Goal: Task Accomplishment & Management: Manage account settings

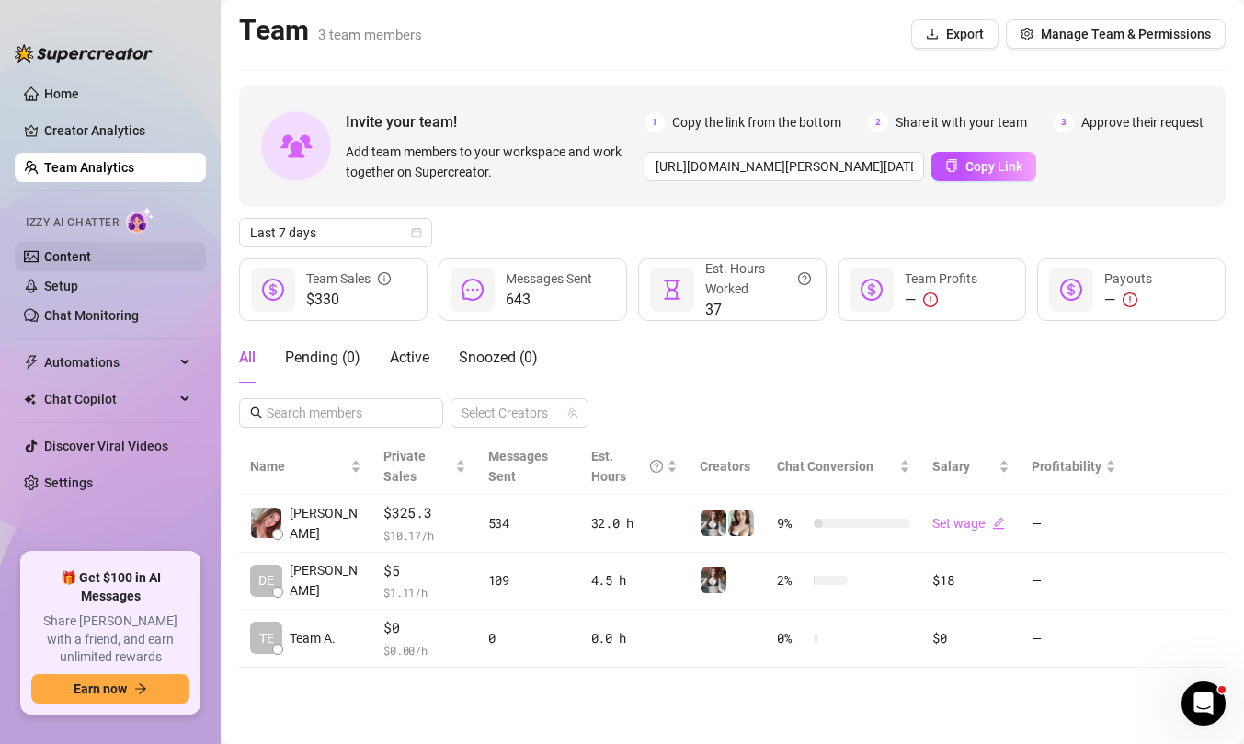
click at [91, 259] on link "Content" at bounding box center [67, 256] width 47 height 15
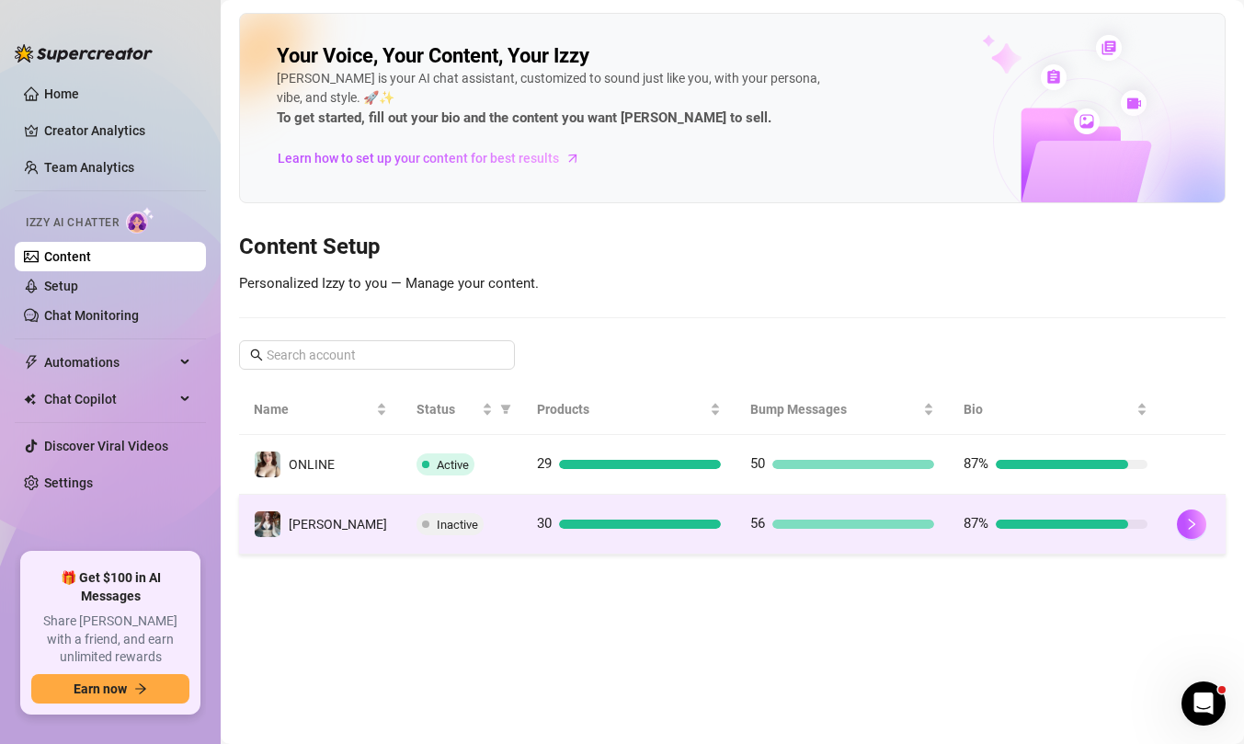
click at [432, 528] on span "Inactive" at bounding box center [450, 524] width 67 height 22
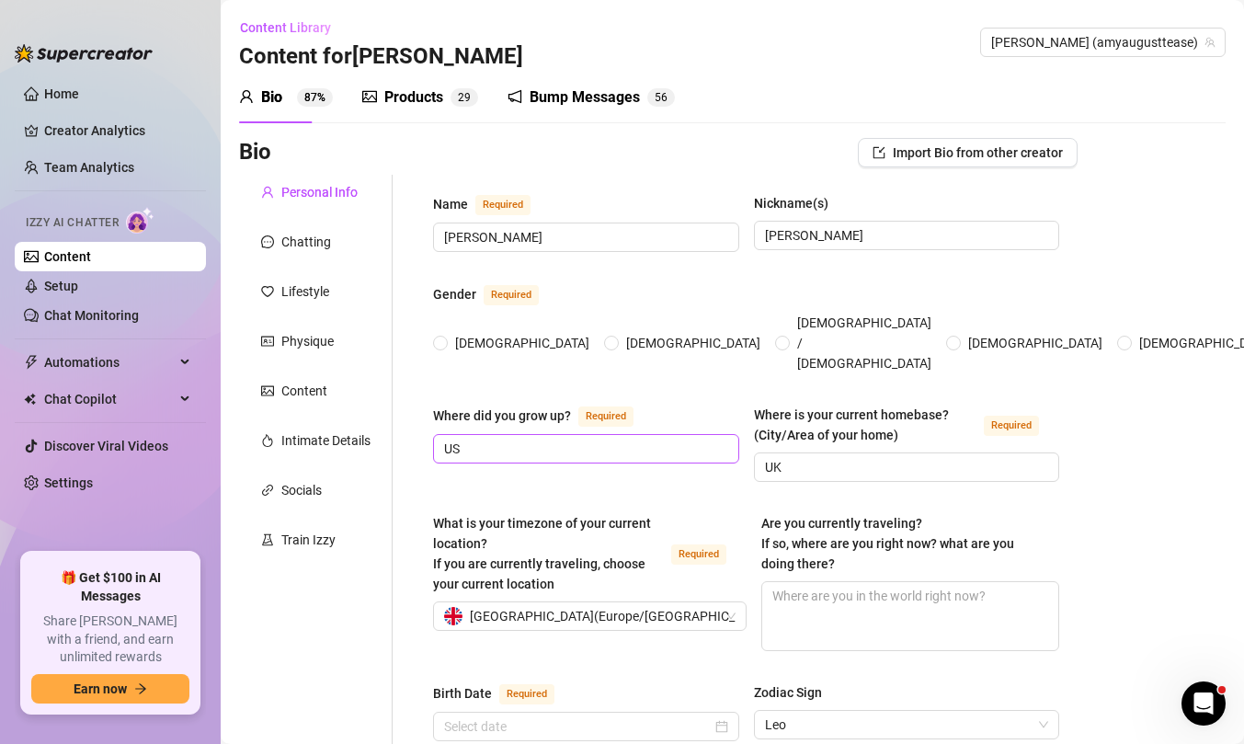
radio input "true"
type input "[DATE]"
click at [476, 103] on span "2 9" at bounding box center [465, 97] width 28 height 18
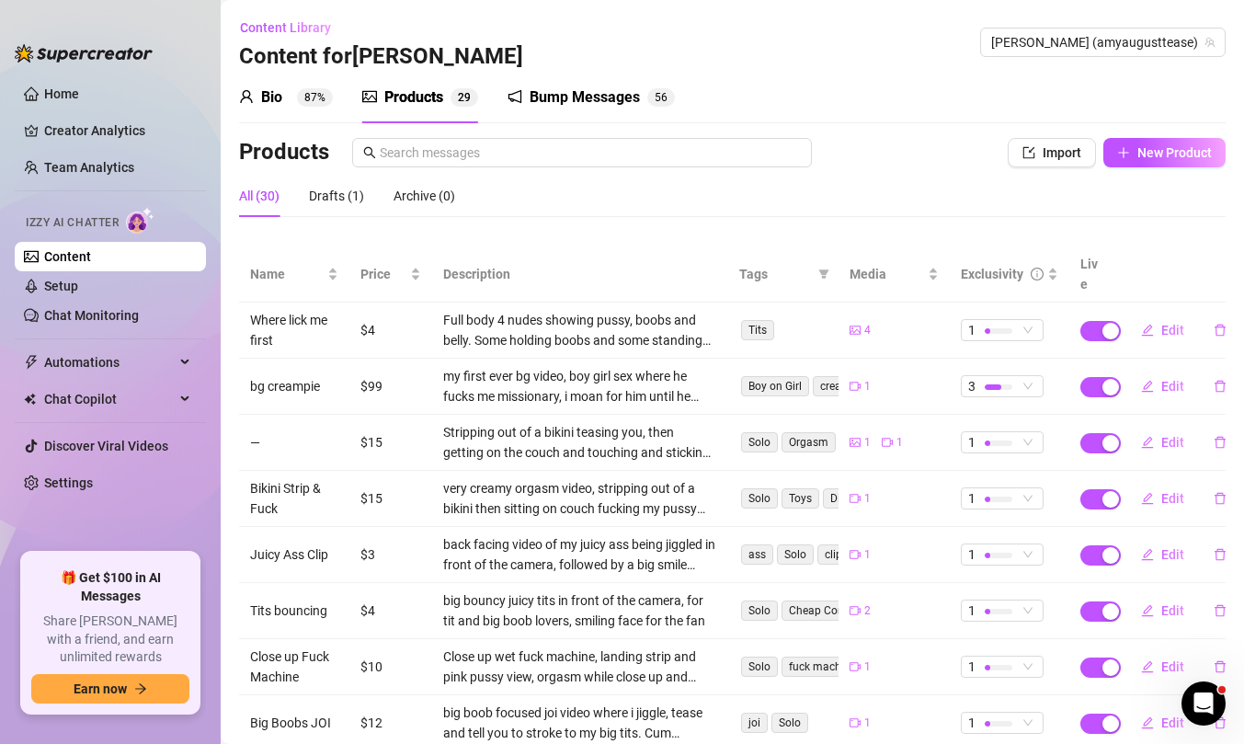
click at [301, 103] on sup "87%" at bounding box center [315, 97] width 36 height 18
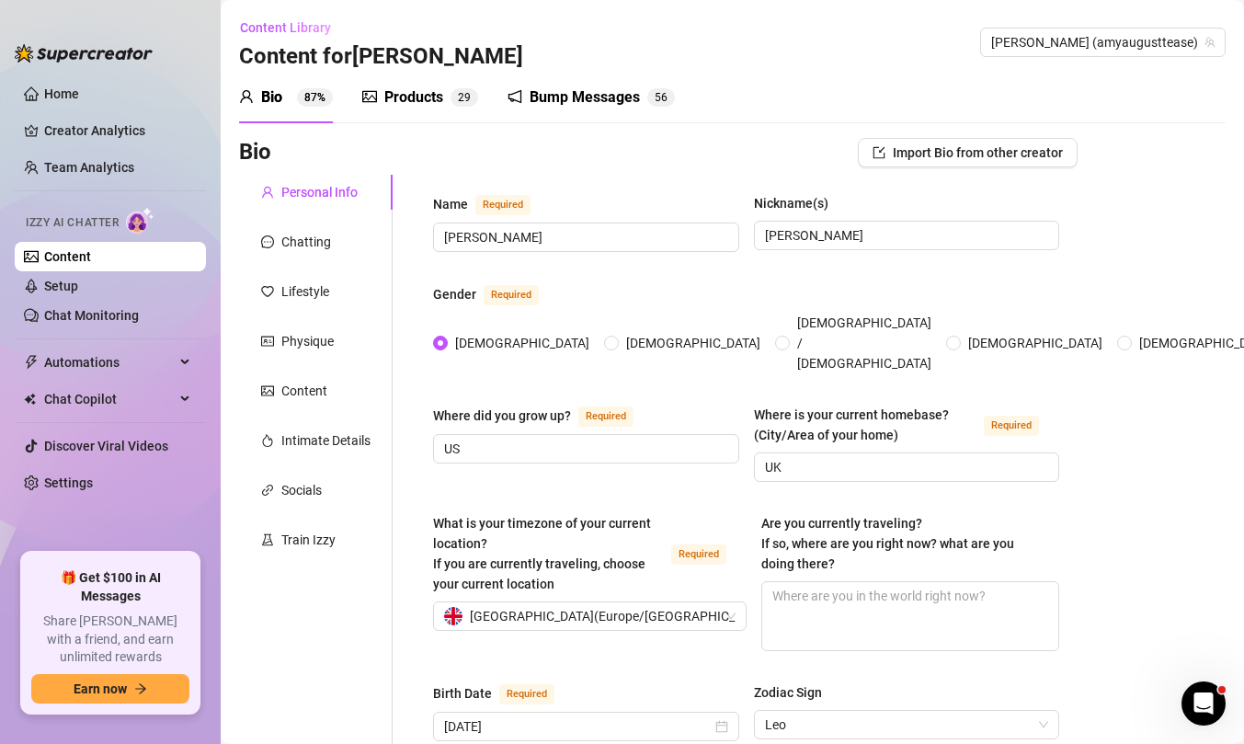
click at [91, 264] on link "Content" at bounding box center [67, 256] width 47 height 15
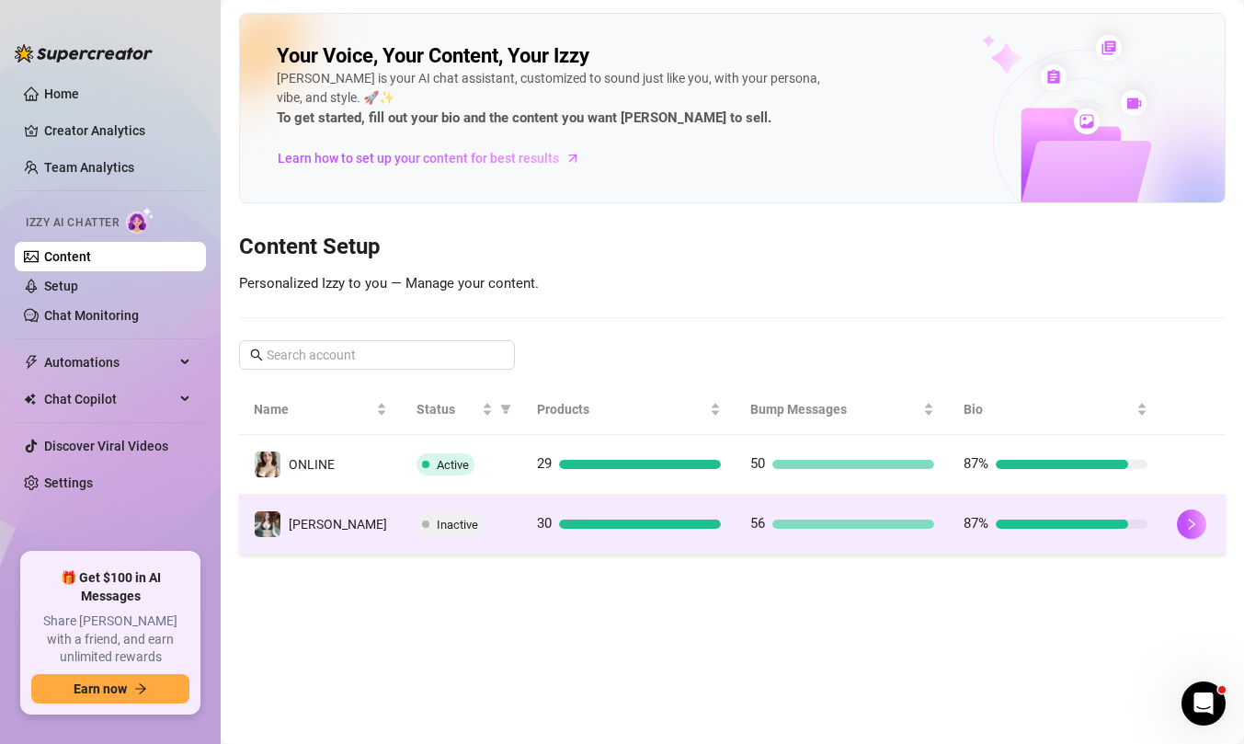
click at [759, 550] on td "56" at bounding box center [842, 525] width 213 height 60
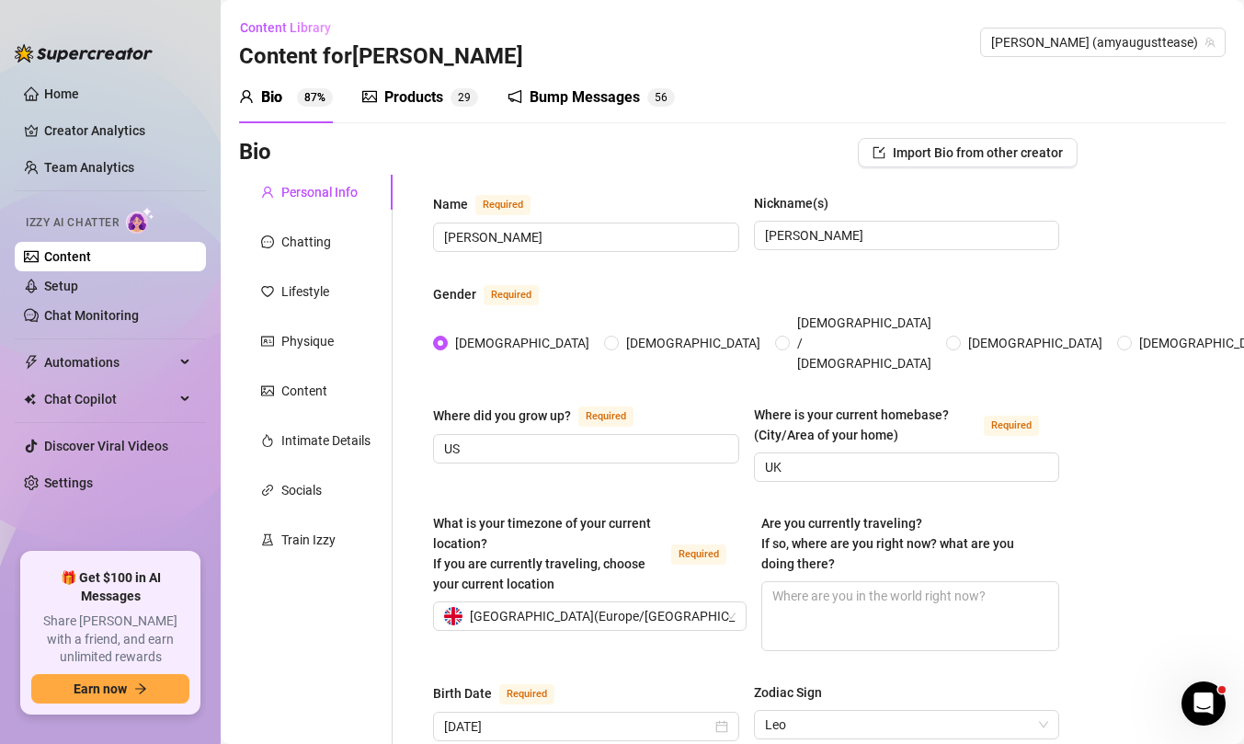
click at [602, 95] on div "Bump Messages" at bounding box center [585, 97] width 110 height 22
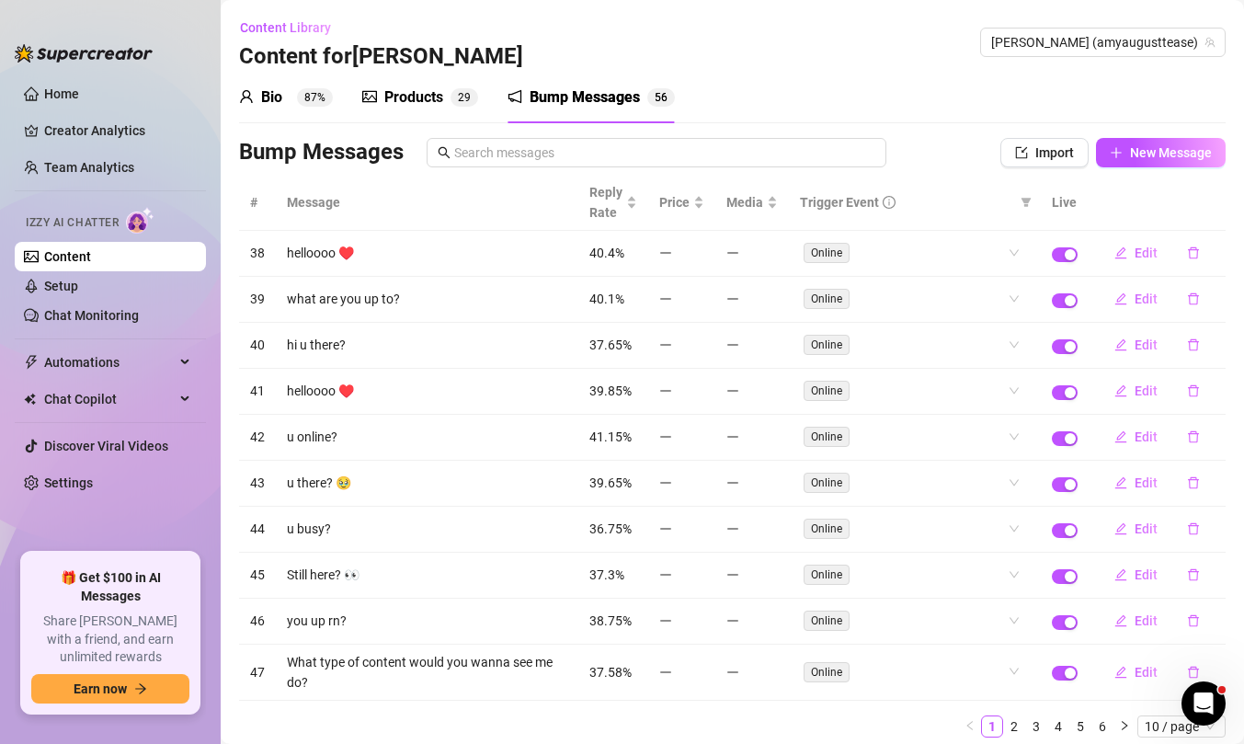
click at [460, 117] on div "Products 2 9" at bounding box center [420, 98] width 116 height 52
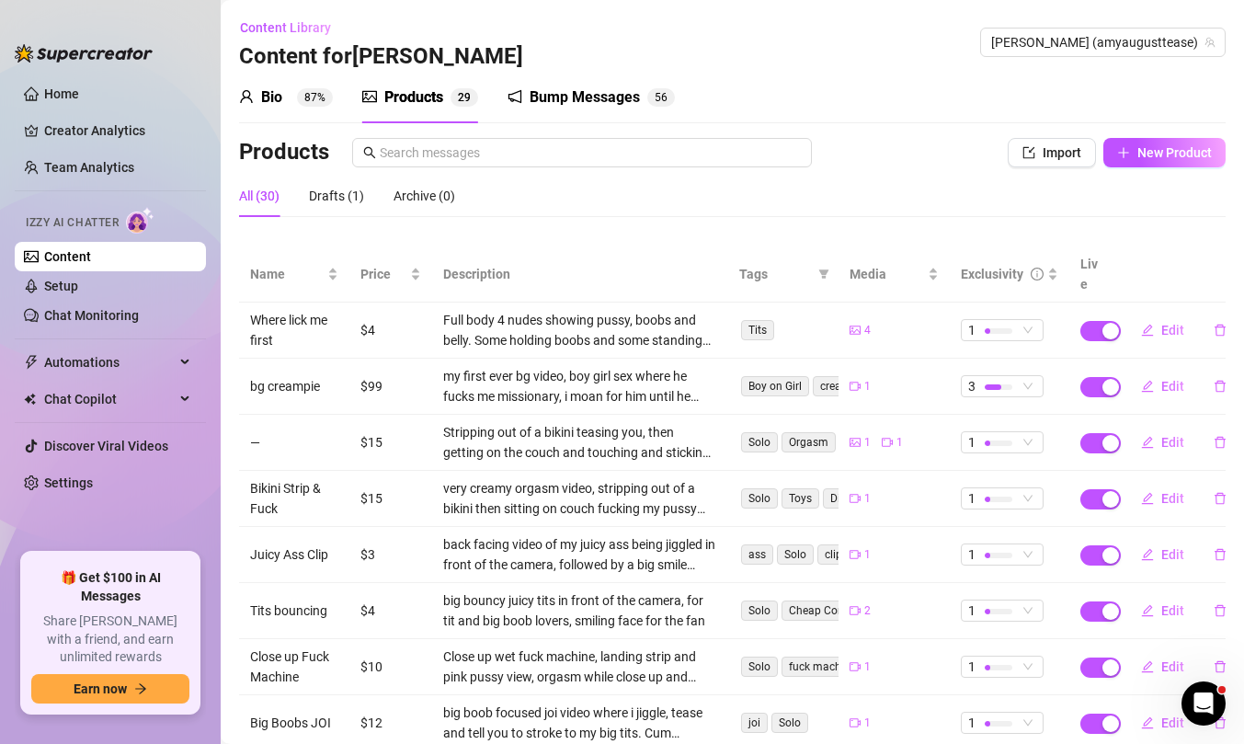
click at [321, 101] on sup "87%" at bounding box center [315, 97] width 36 height 18
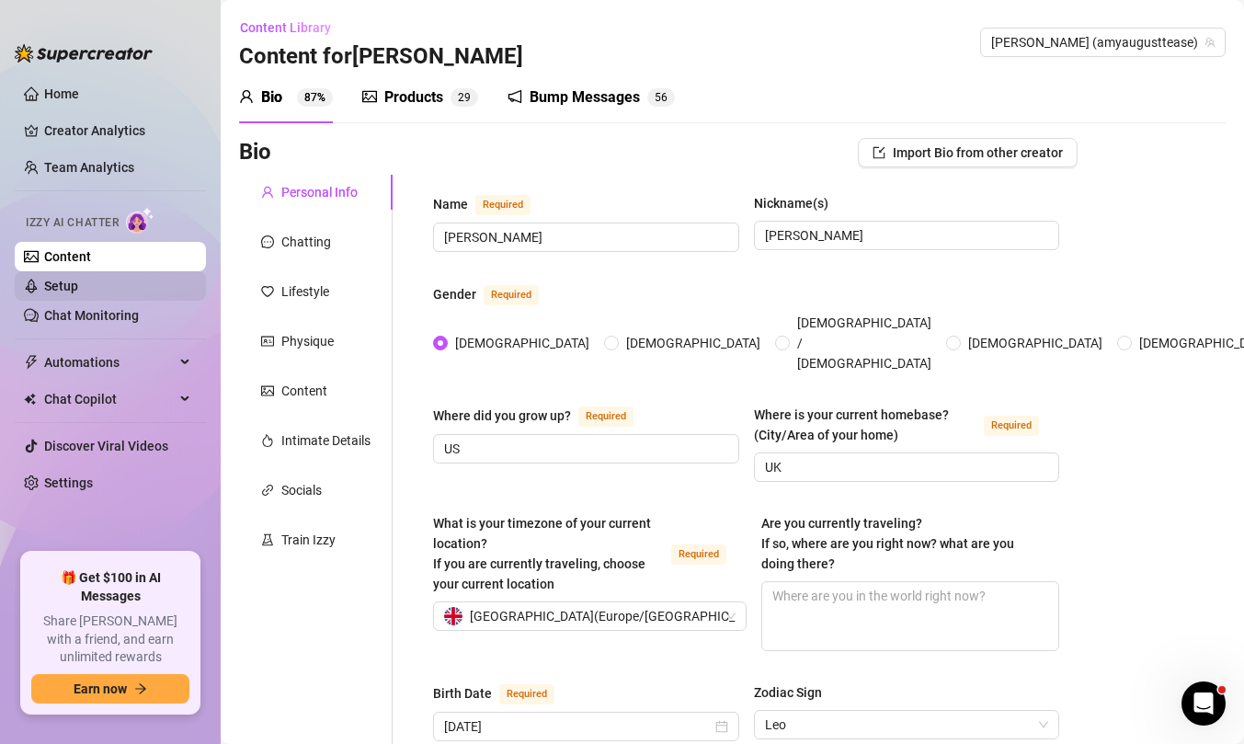
click at [65, 290] on link "Setup" at bounding box center [61, 286] width 34 height 15
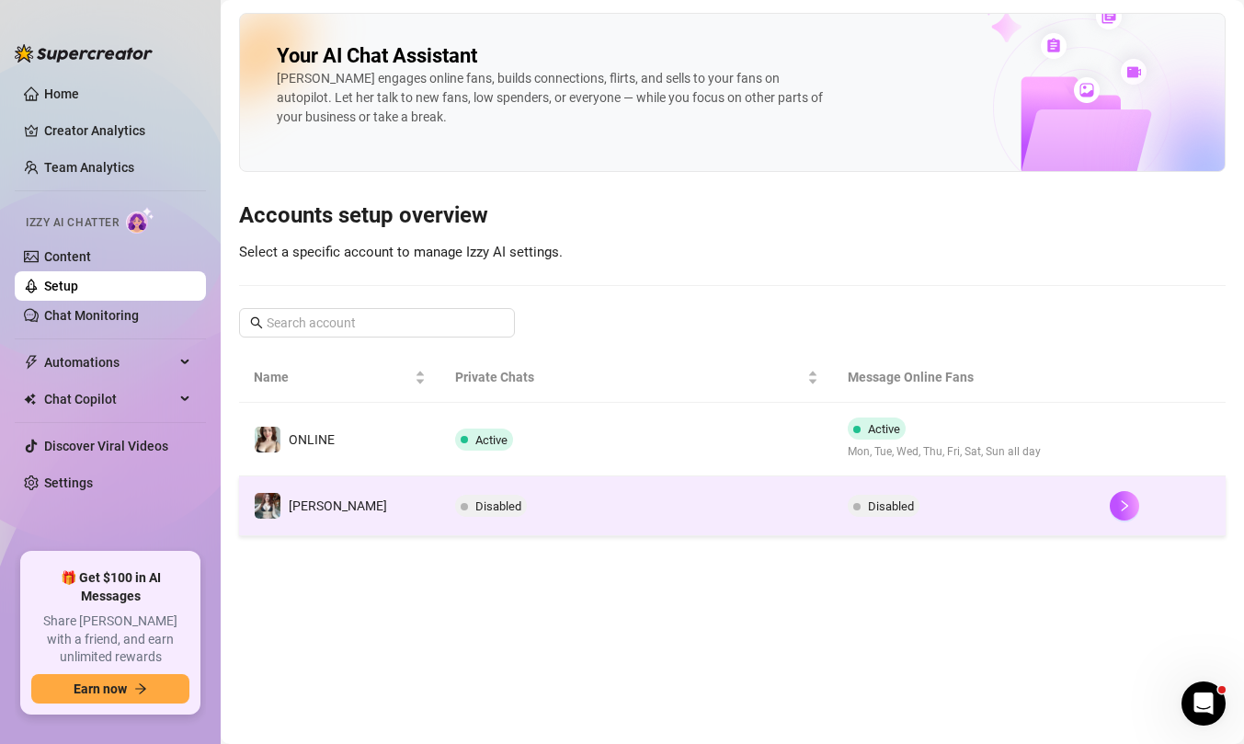
click at [441, 522] on td "Disabled" at bounding box center [637, 506] width 393 height 60
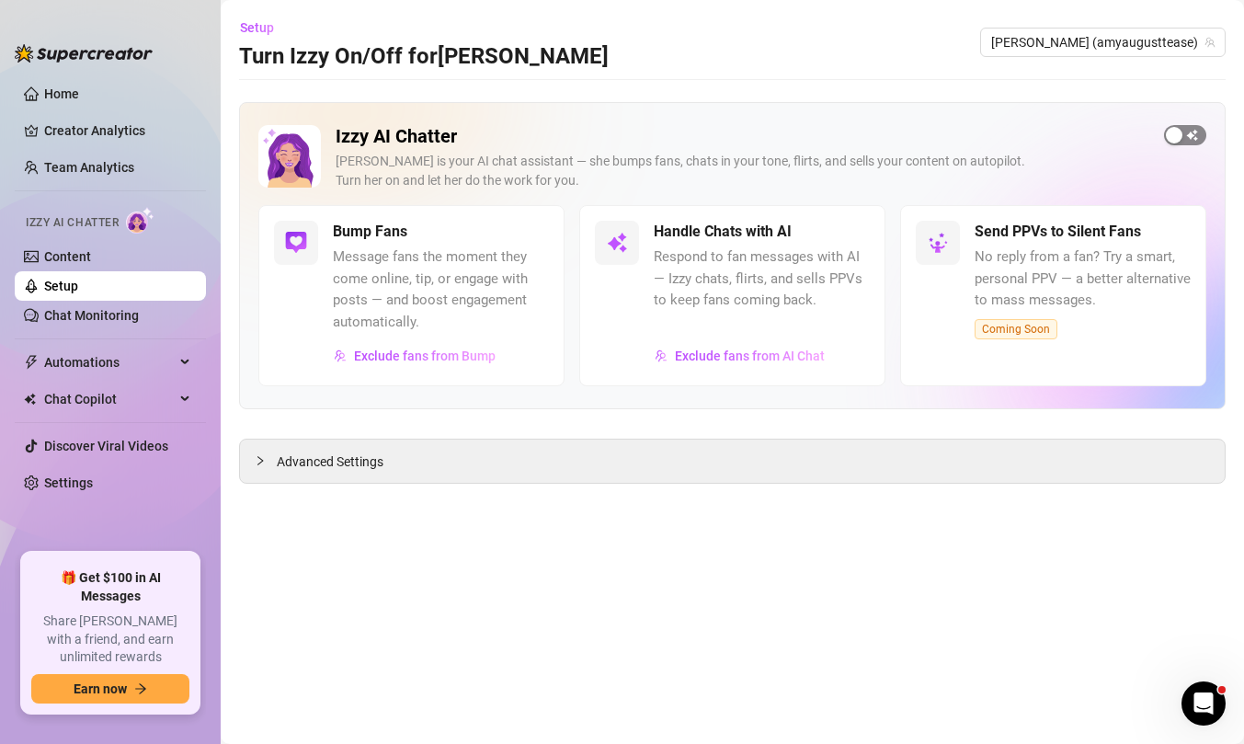
click at [1166, 141] on div "button" at bounding box center [1174, 135] width 17 height 17
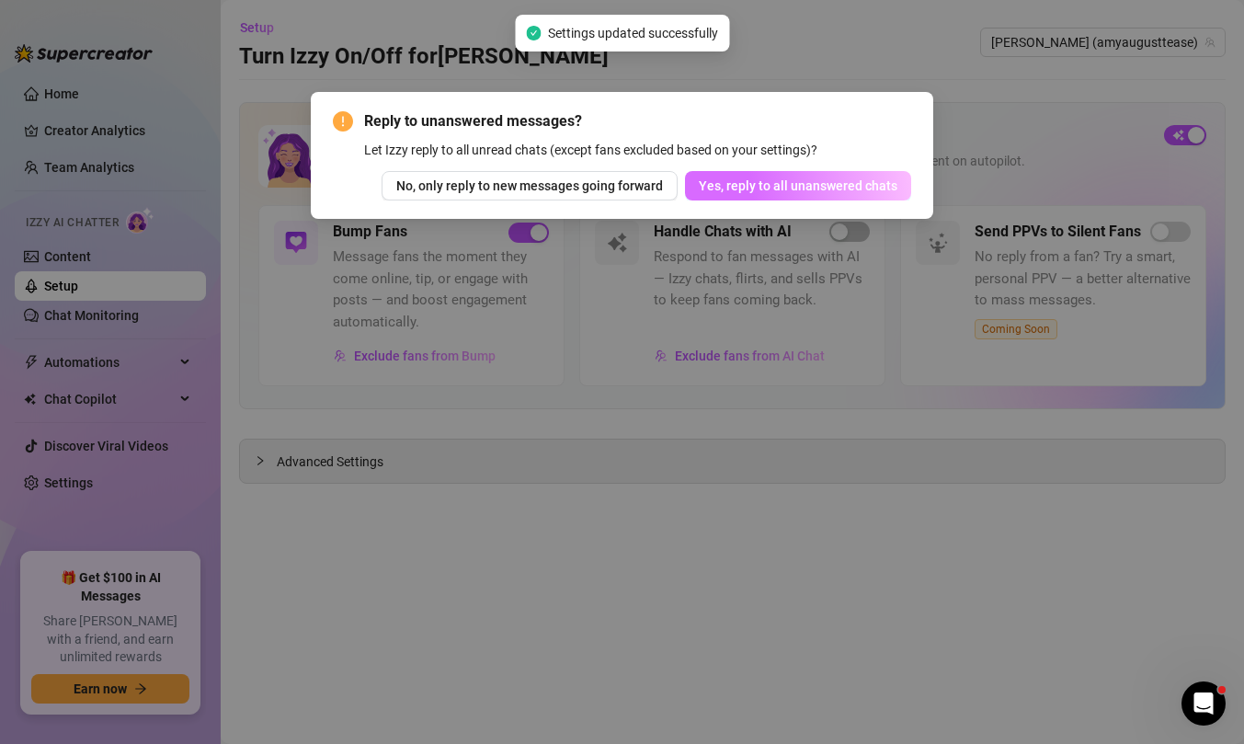
click at [815, 191] on span "Yes, reply to all unanswered chats" at bounding box center [798, 185] width 199 height 15
